Goal: Transaction & Acquisition: Purchase product/service

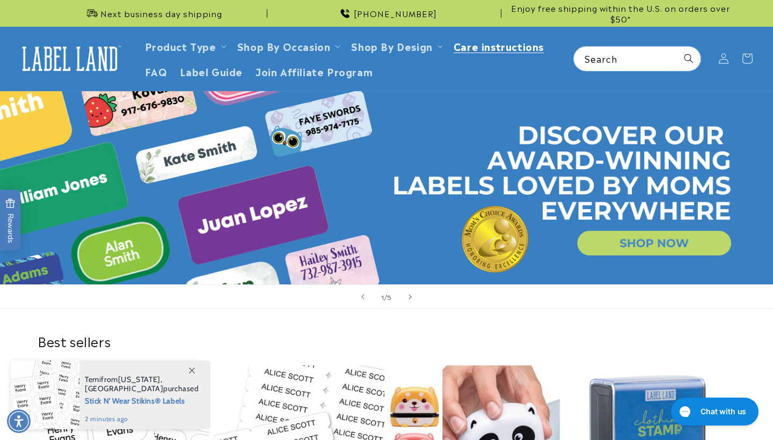
click at [485, 46] on span "Care instructions" at bounding box center [499, 46] width 90 height 12
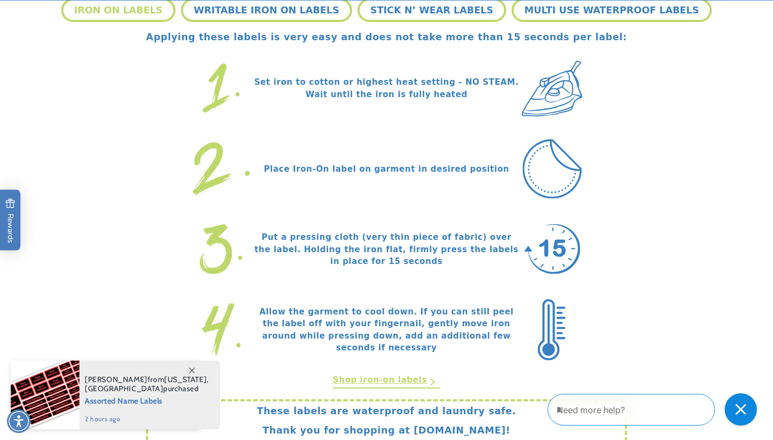
scroll to position [315, 0]
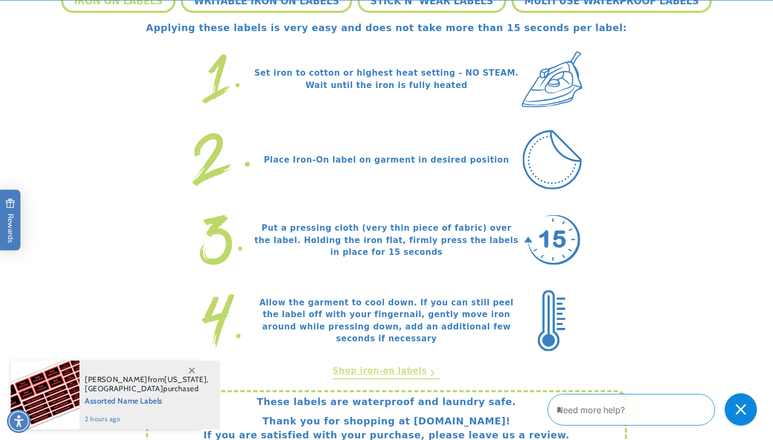
click at [368, 371] on link "Shop iron-on labels" at bounding box center [386, 372] width 107 height 14
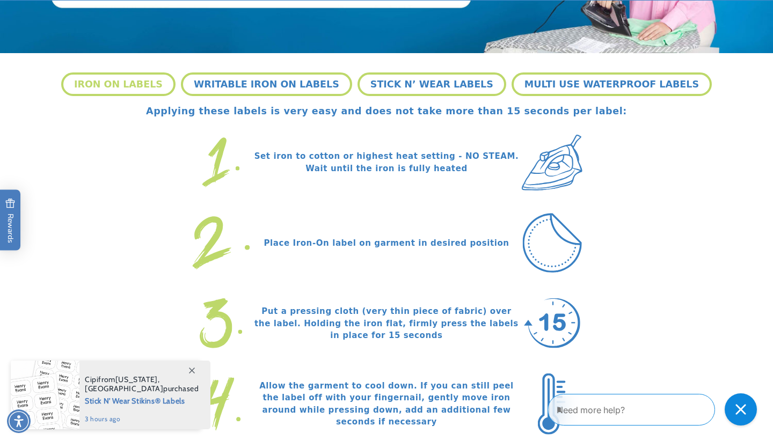
scroll to position [234, 0]
